Goal: Communication & Community: Answer question/provide support

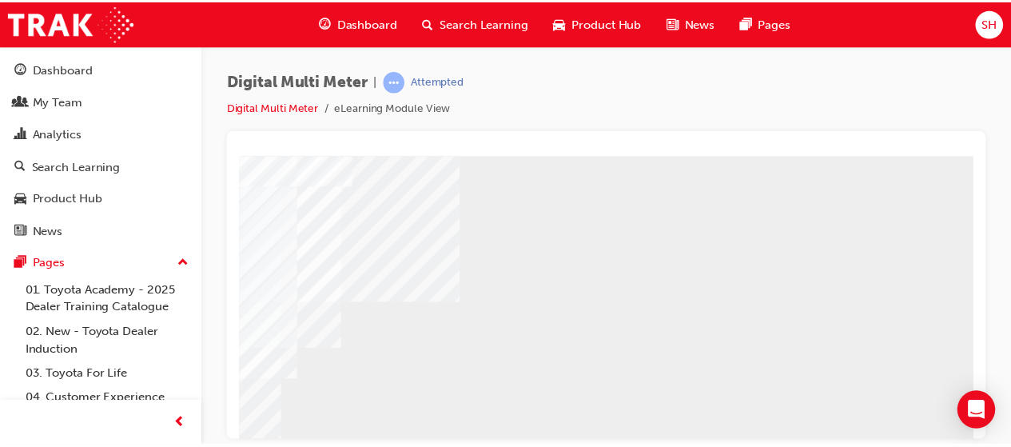
scroll to position [326, 356]
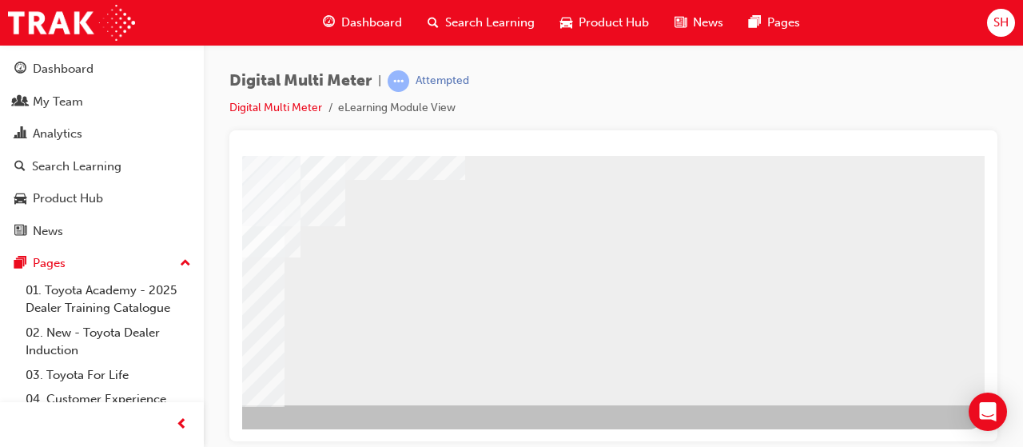
click at [332, 21] on span "guage-icon" at bounding box center [329, 23] width 12 height 20
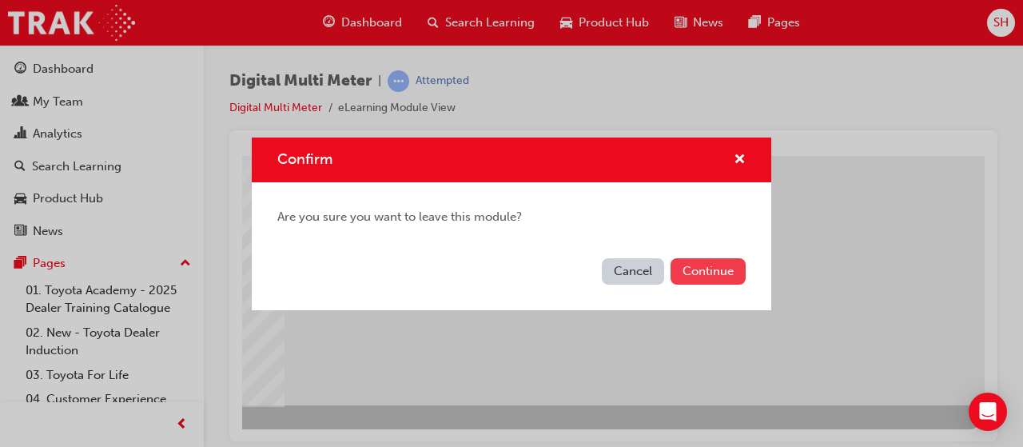
click at [719, 274] on button "Continue" at bounding box center [707, 271] width 75 height 26
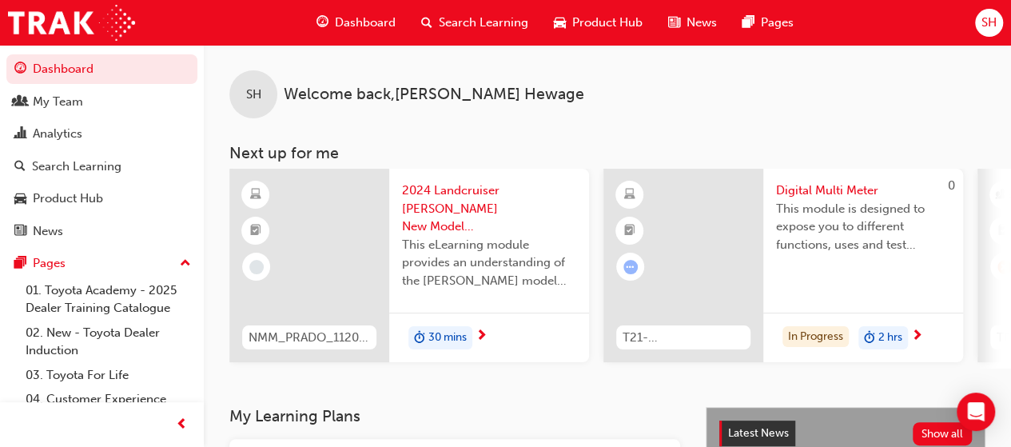
click at [374, 21] on span "Dashboard" at bounding box center [365, 23] width 61 height 18
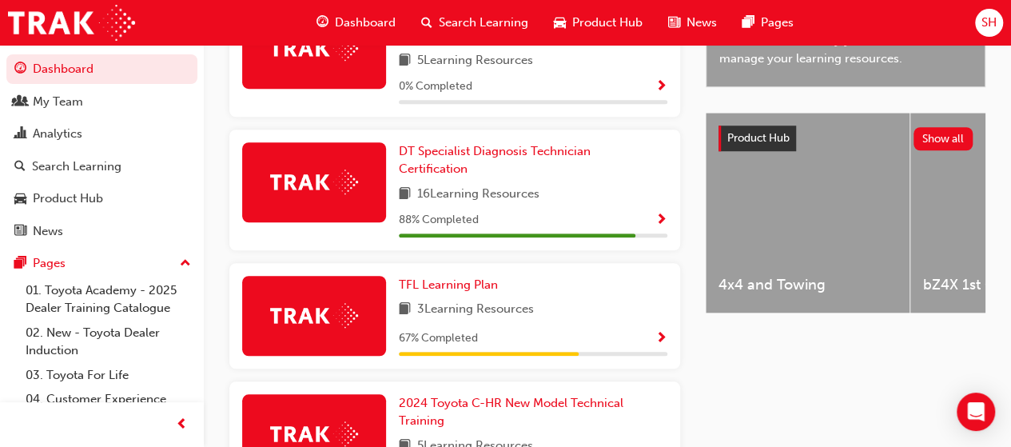
scroll to position [547, 0]
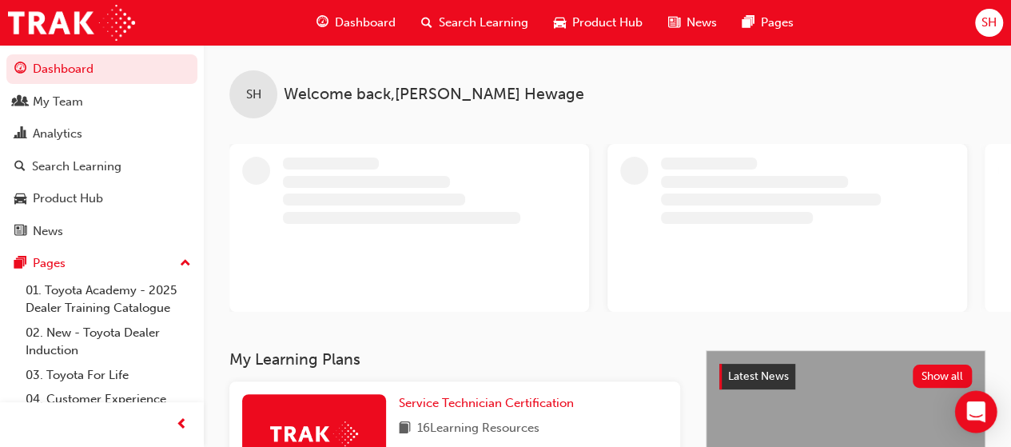
click at [979, 411] on icon "Open Intercom Messenger" at bounding box center [975, 411] width 18 height 21
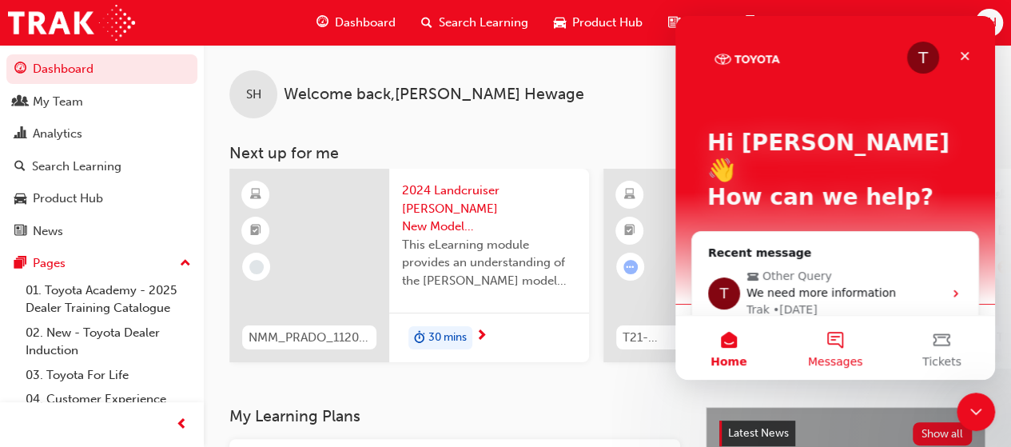
click at [829, 359] on span "Messages" at bounding box center [835, 361] width 55 height 11
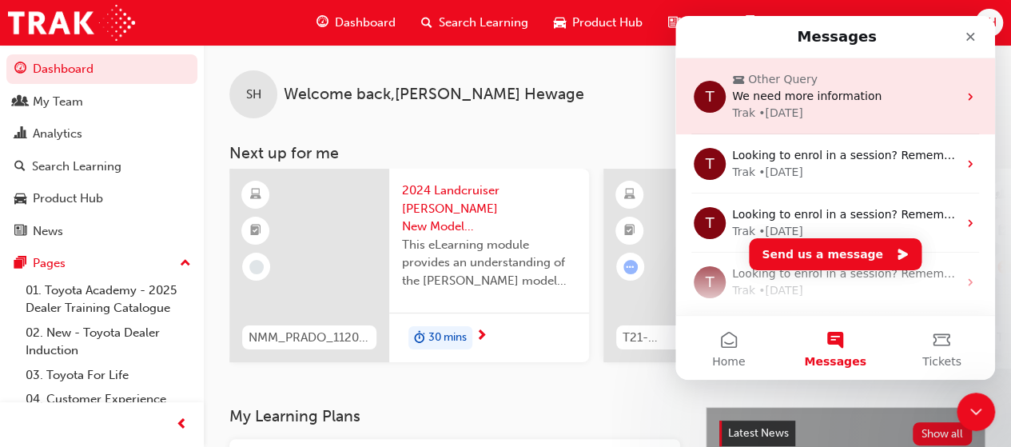
click at [918, 103] on div "We need more information" at bounding box center [844, 96] width 225 height 17
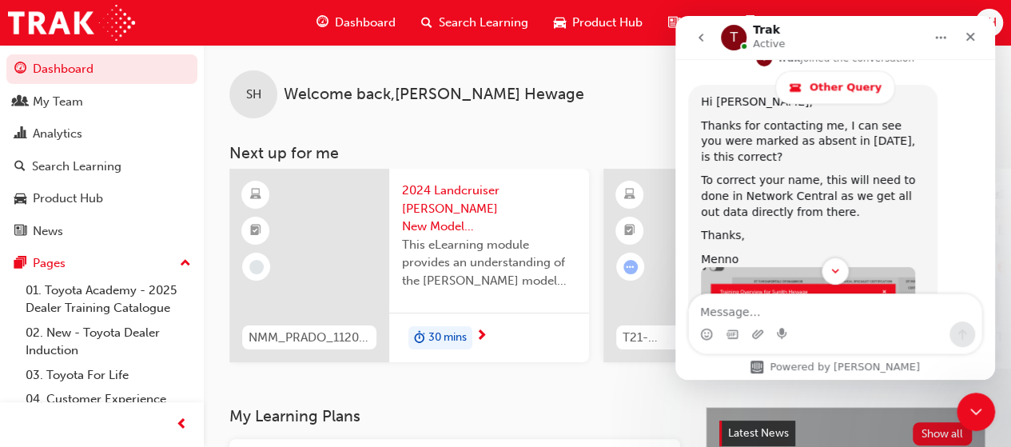
scroll to position [1154, 0]
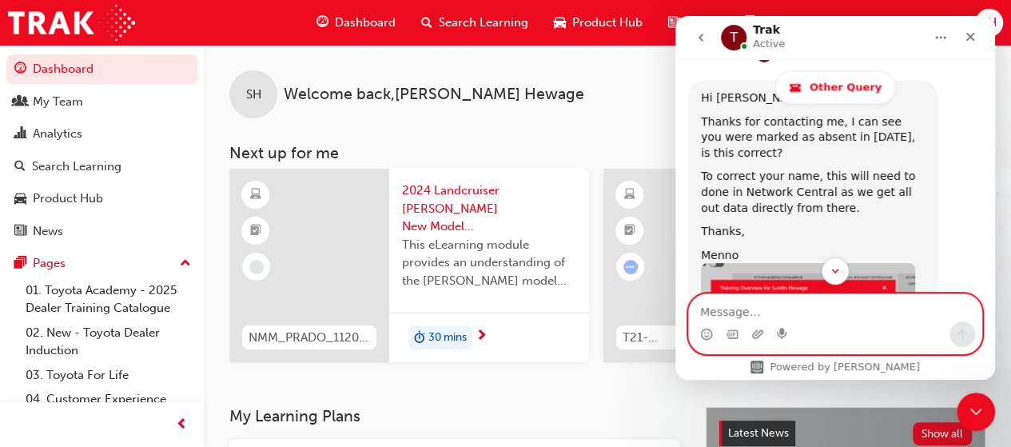
click at [797, 314] on textarea "Message…" at bounding box center [835, 307] width 292 height 27
type textarea "Hi Menno"
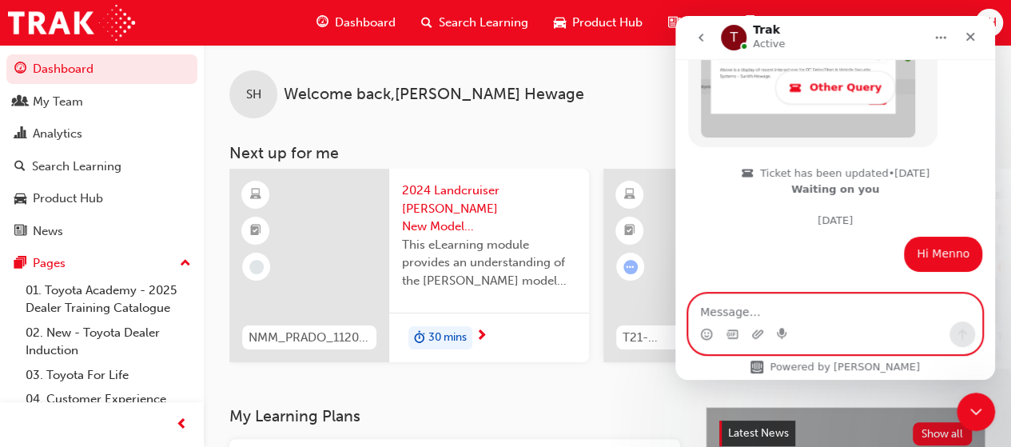
scroll to position [1459, 0]
paste textarea "This was marked as "absent" because I chose not to participate, having already …"
type textarea "This was marked as "absent" because I chose not to participate, having already …"
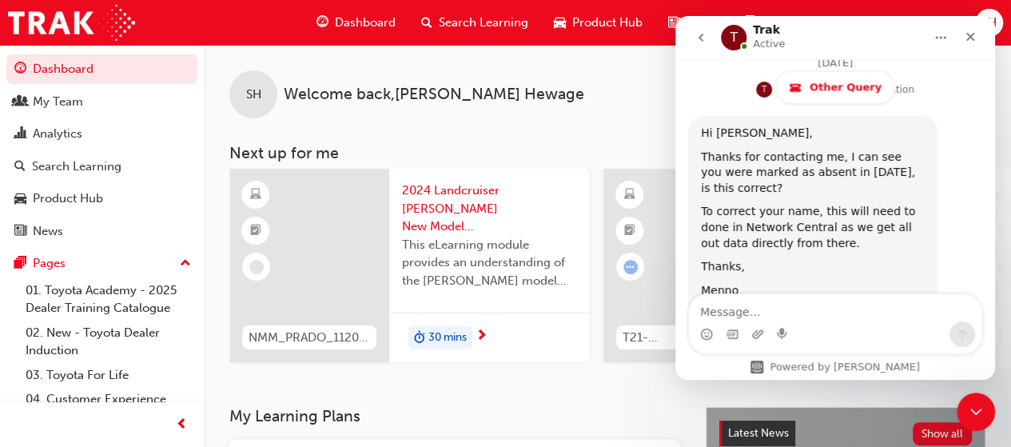
scroll to position [1115, 0]
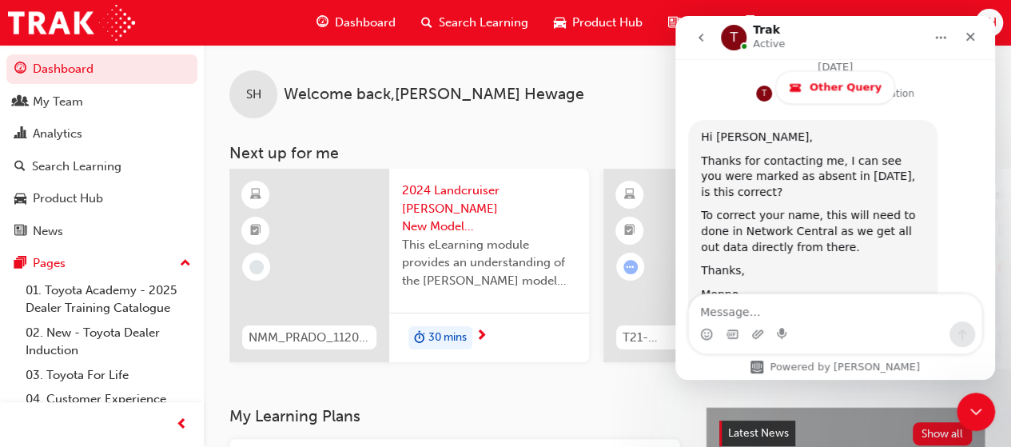
drag, startPoint x: 989, startPoint y: 287, endPoint x: 1671, endPoint y: 240, distance: 683.1
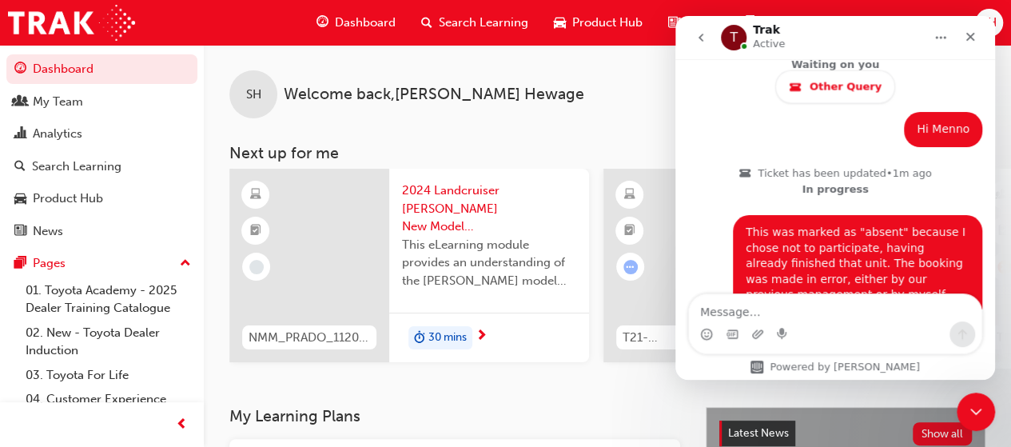
scroll to position [1585, 0]
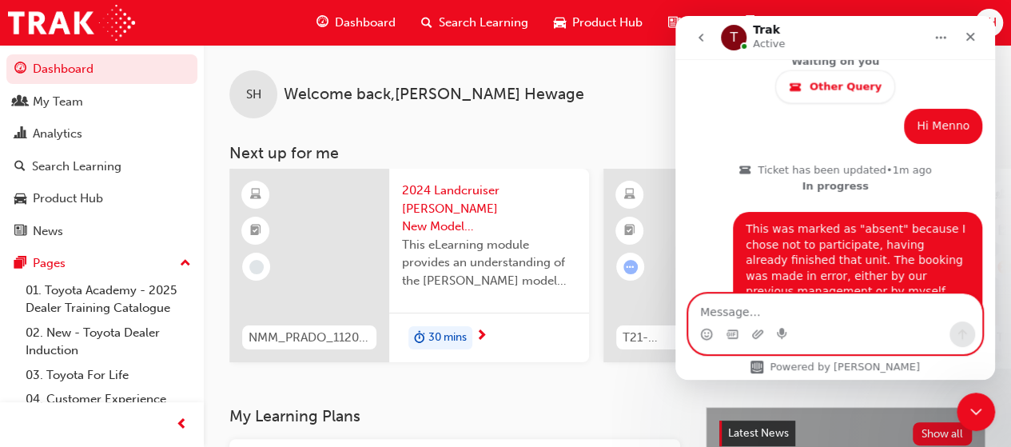
click at [744, 308] on textarea "Message…" at bounding box center [835, 307] width 292 height 27
type textarea "c"
click at [973, 35] on icon "Close" at bounding box center [970, 36] width 13 height 13
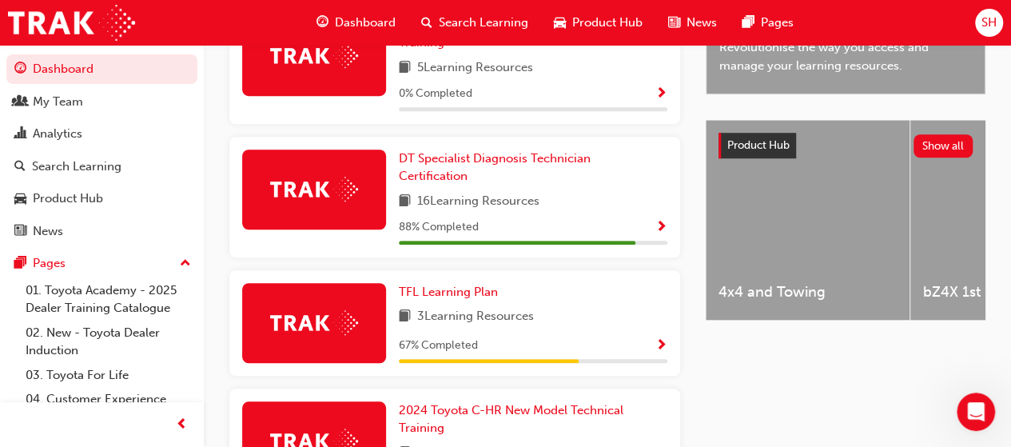
scroll to position [547, 0]
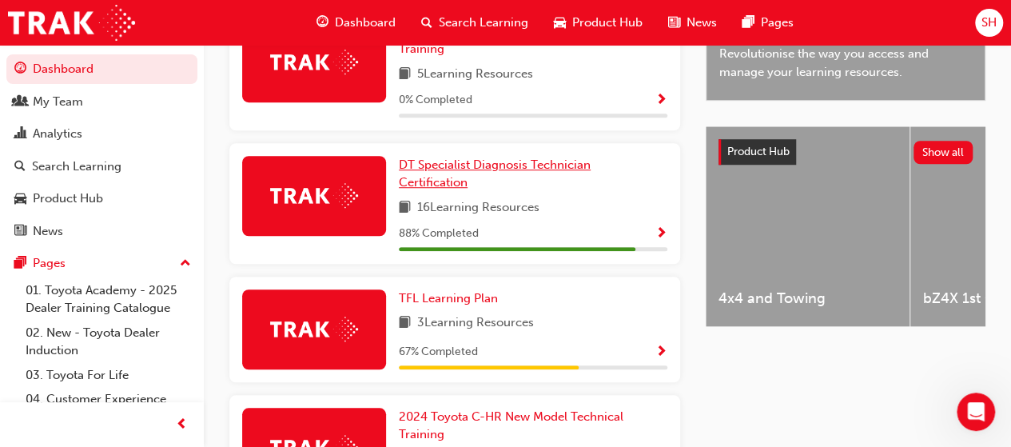
click at [509, 158] on span "DT Specialist Diagnosis Technician Certification" at bounding box center [495, 173] width 192 height 33
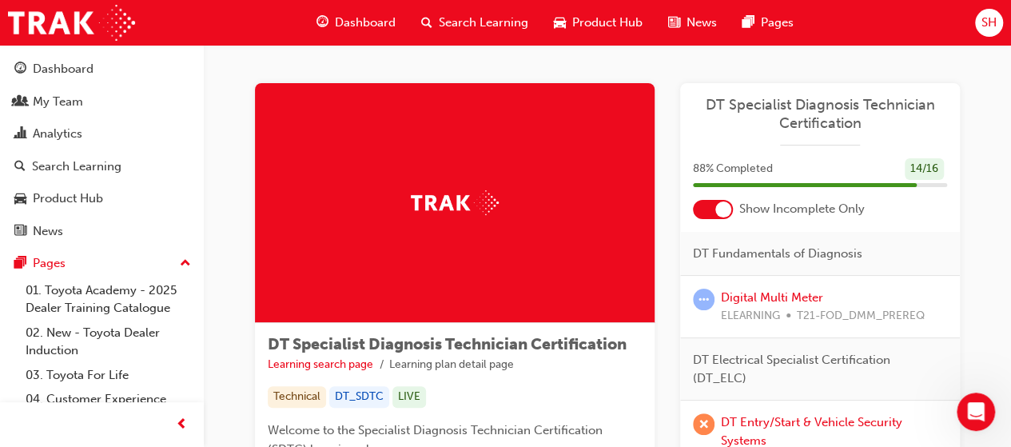
scroll to position [186, 0]
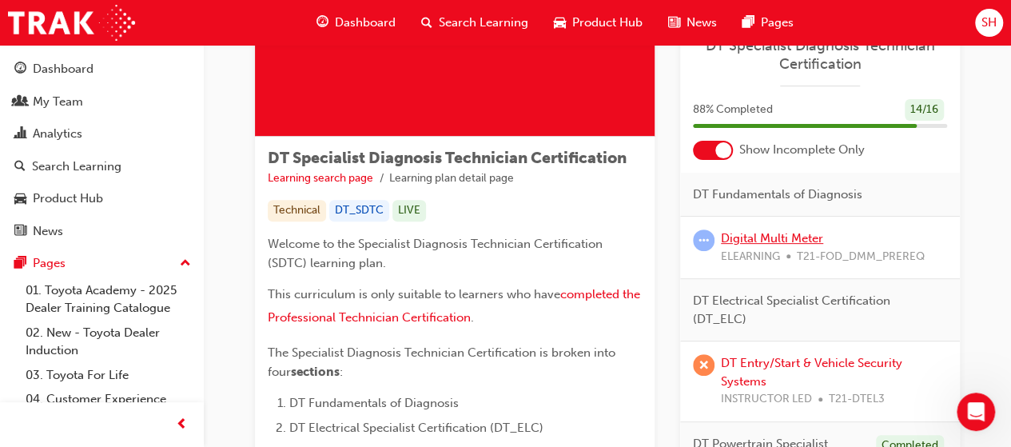
click at [772, 238] on link "Digital Multi Meter" at bounding box center [772, 238] width 102 height 14
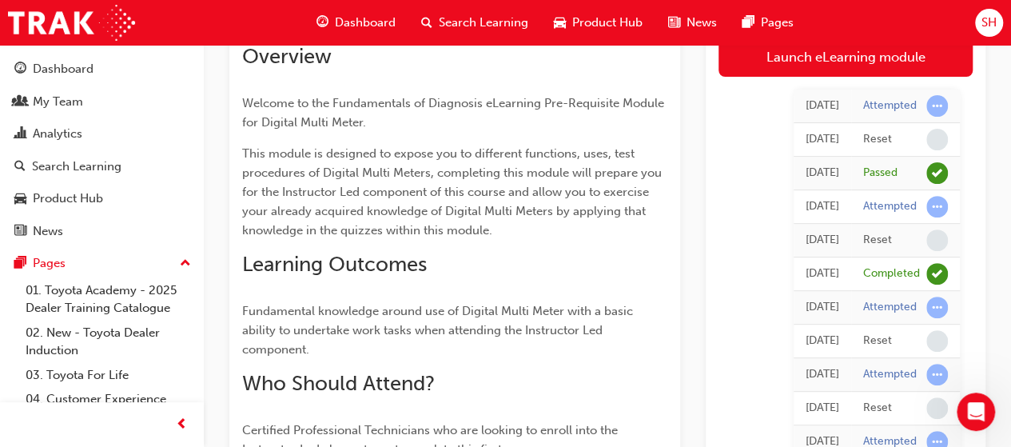
scroll to position [186, 0]
click at [884, 174] on div "Passed" at bounding box center [880, 172] width 34 height 15
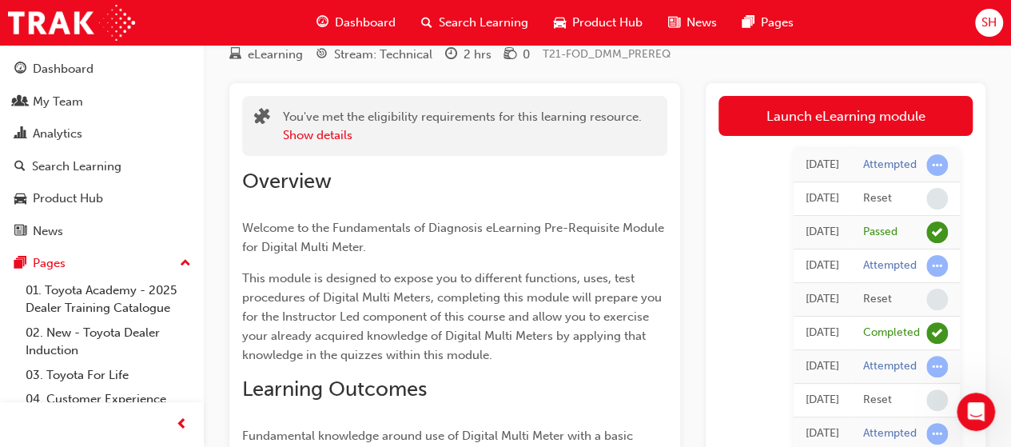
scroll to position [0, 0]
